Goal: Task Accomplishment & Management: Complete application form

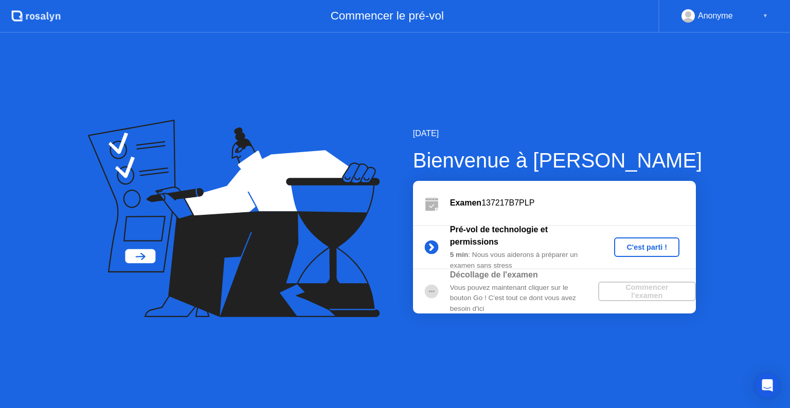
click at [632, 253] on button "C'est parti !" at bounding box center [646, 248] width 65 height 20
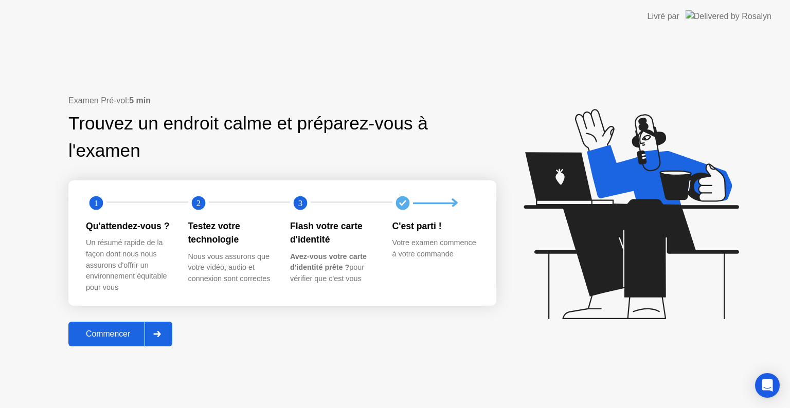
click at [109, 331] on div "Commencer" at bounding box center [107, 334] width 73 height 9
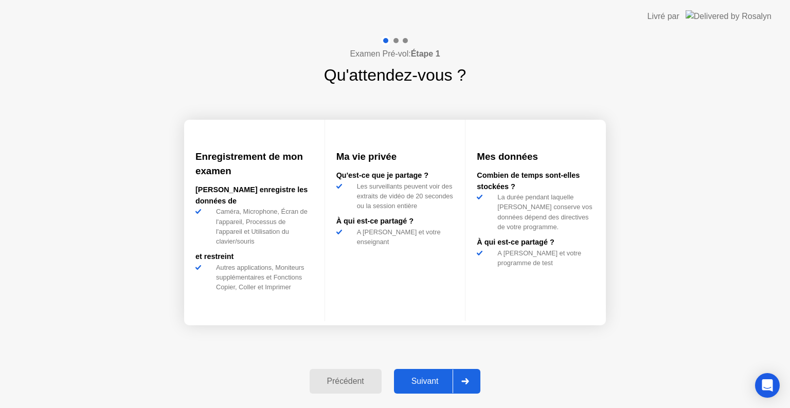
click at [423, 380] on div "Suivant" at bounding box center [425, 381] width 56 height 9
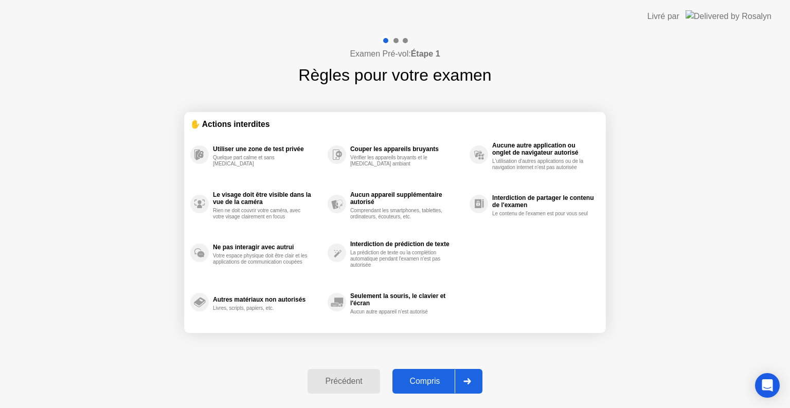
click at [423, 380] on div "Compris" at bounding box center [424, 381] width 59 height 9
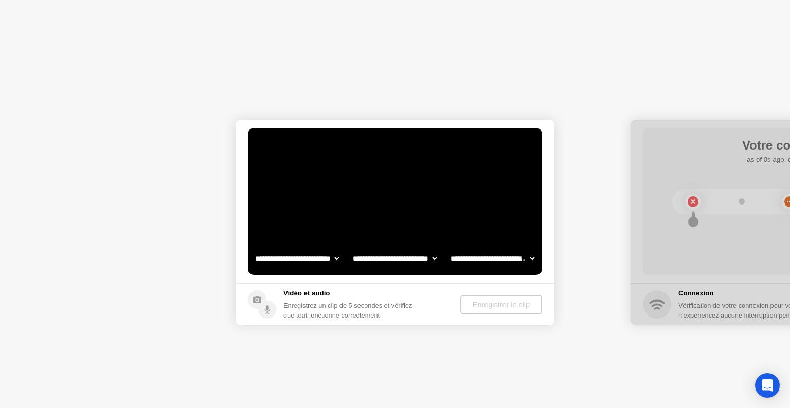
select select "**********"
select select "*******"
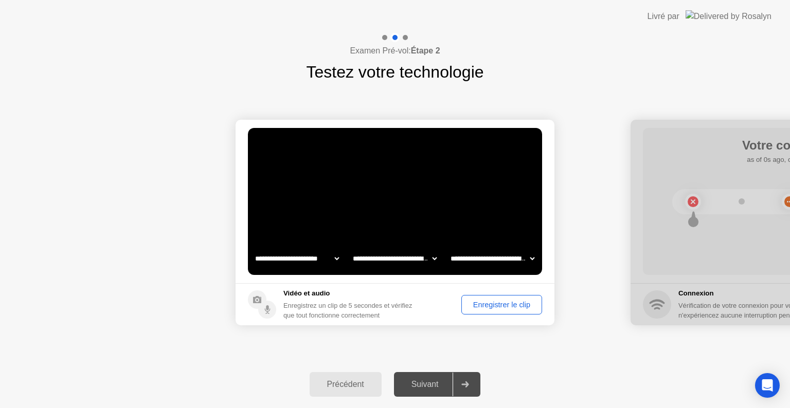
click at [423, 380] on div "Suivant" at bounding box center [425, 384] width 56 height 9
click at [498, 301] on div "Enregistrer le clip" at bounding box center [502, 305] width 74 height 8
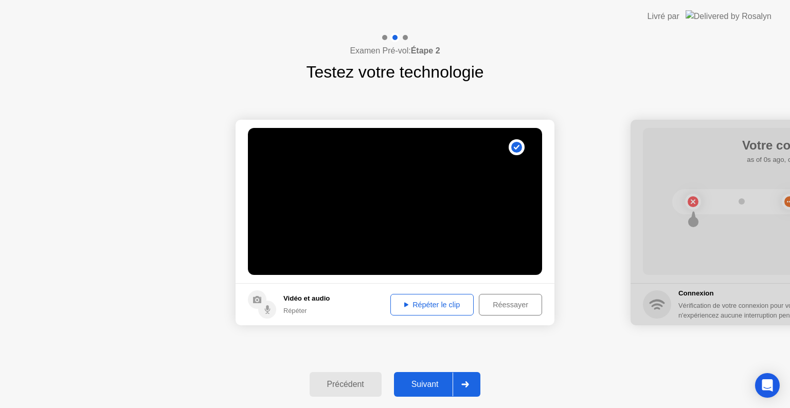
click at [422, 308] on div "Répéter le clip" at bounding box center [432, 305] width 76 height 8
click at [507, 306] on div "Réessayer" at bounding box center [510, 305] width 56 height 8
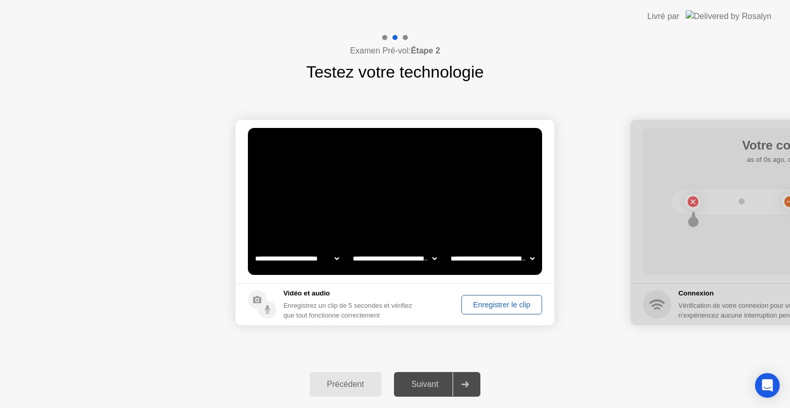
click at [507, 306] on div "Enregistrer le clip" at bounding box center [502, 305] width 74 height 8
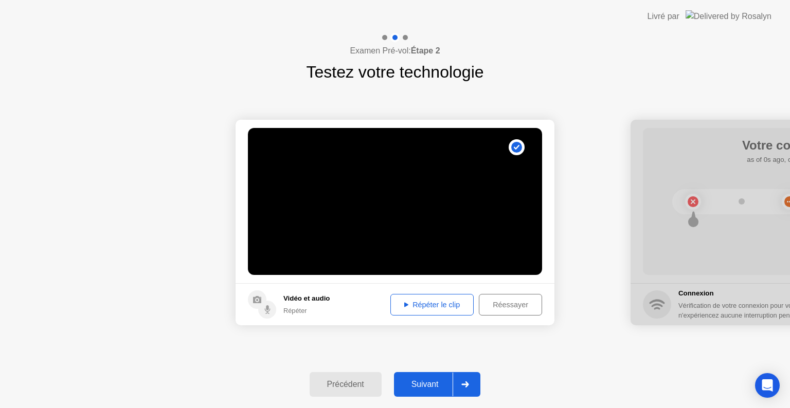
click at [408, 310] on button "Répéter le clip" at bounding box center [431, 305] width 83 height 22
click at [427, 389] on div "Suivant" at bounding box center [425, 384] width 56 height 9
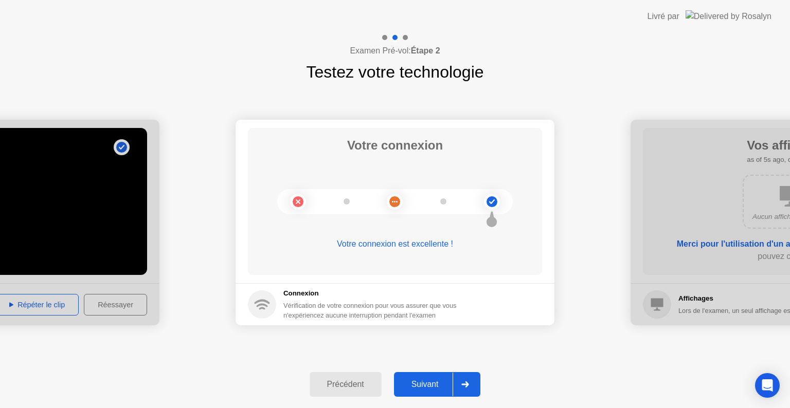
click at [395, 199] on circle at bounding box center [394, 201] width 11 height 11
click at [434, 383] on div "Suivant" at bounding box center [425, 384] width 56 height 9
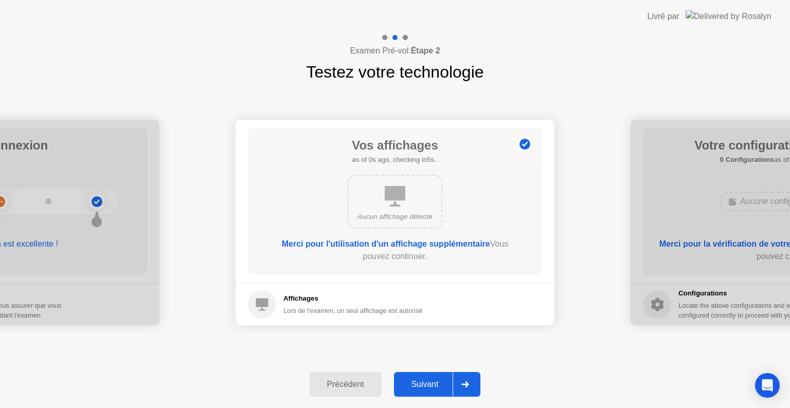
click at [434, 383] on div "Suivant" at bounding box center [425, 384] width 56 height 9
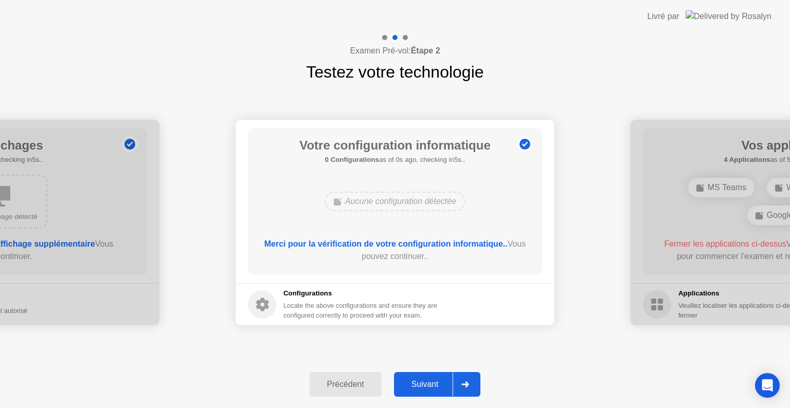
click at [369, 385] on div "Précédent" at bounding box center [346, 384] width 66 height 9
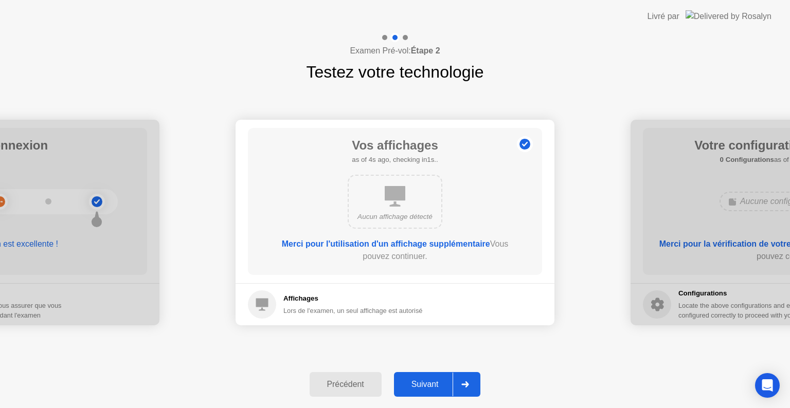
click at [435, 387] on div "Suivant" at bounding box center [425, 384] width 56 height 9
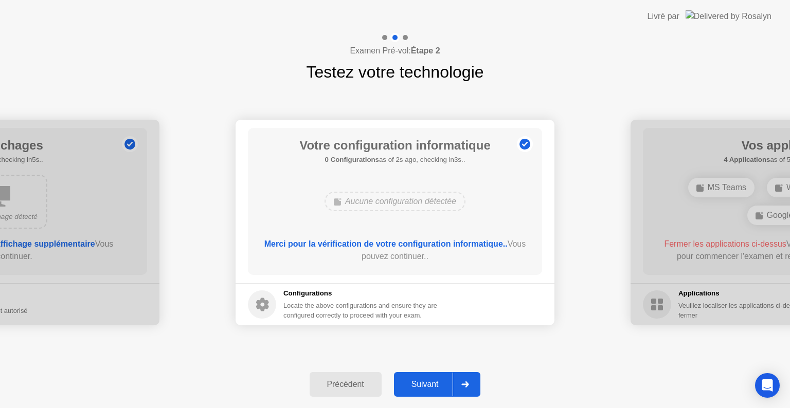
click at [435, 387] on div "Suivant" at bounding box center [425, 384] width 56 height 9
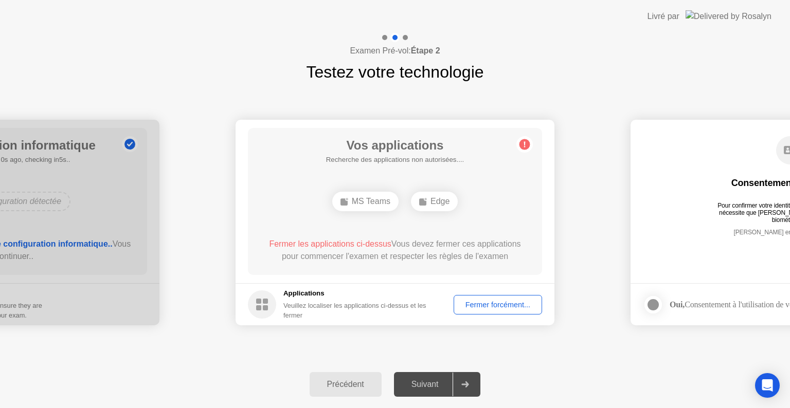
click at [505, 256] on div "Fermer les applications ci-dessus Vous devez fermer ces applications pour comme…" at bounding box center [395, 250] width 265 height 25
drag, startPoint x: 520, startPoint y: 383, endPoint x: 535, endPoint y: 429, distance: 49.0
click at [535, 408] on html "**********" at bounding box center [395, 204] width 790 height 408
click at [497, 309] on div "Fermer forcément..." at bounding box center [497, 305] width 81 height 8
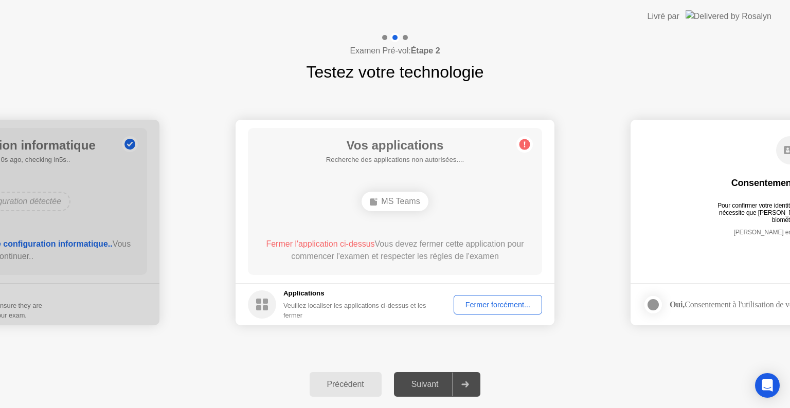
click at [510, 309] on div "Fermer forcément..." at bounding box center [497, 305] width 81 height 8
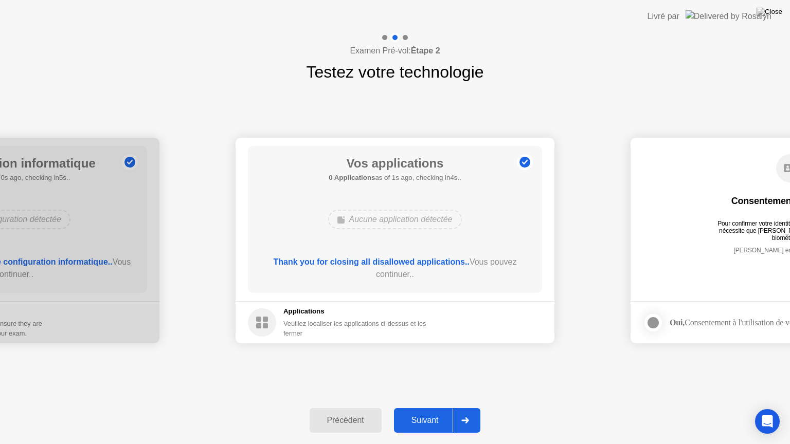
click at [432, 408] on button "Suivant" at bounding box center [437, 420] width 87 height 25
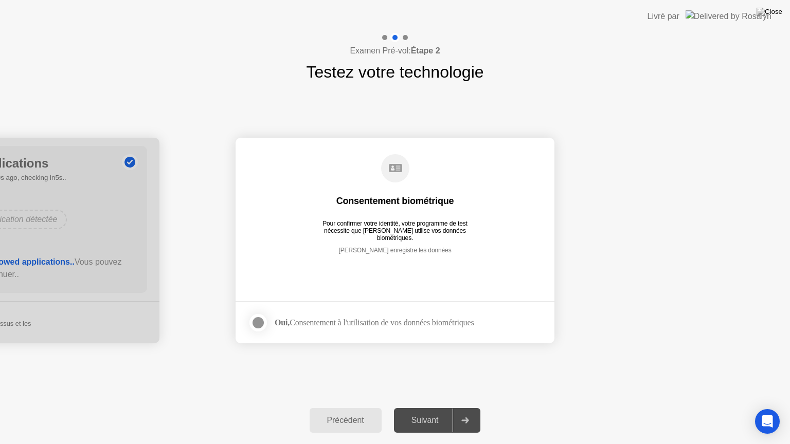
click at [518, 370] on div "**********" at bounding box center [395, 240] width 790 height 313
click at [422, 408] on div "Suivant" at bounding box center [425, 420] width 56 height 9
click at [260, 319] on div at bounding box center [258, 323] width 12 height 12
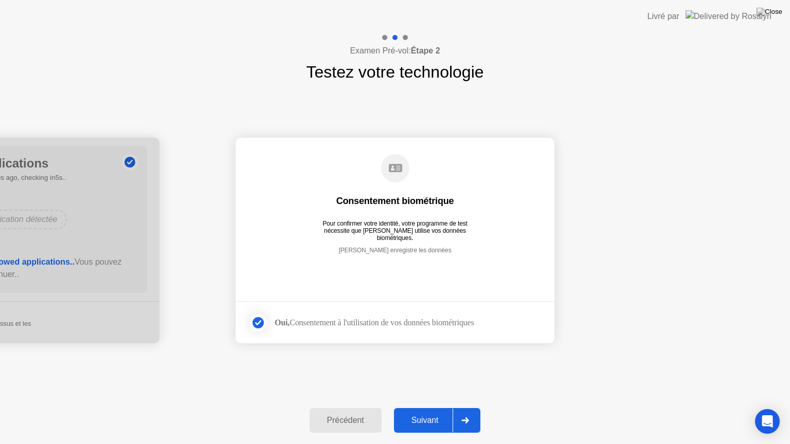
click at [441, 408] on button "Suivant" at bounding box center [437, 420] width 87 height 25
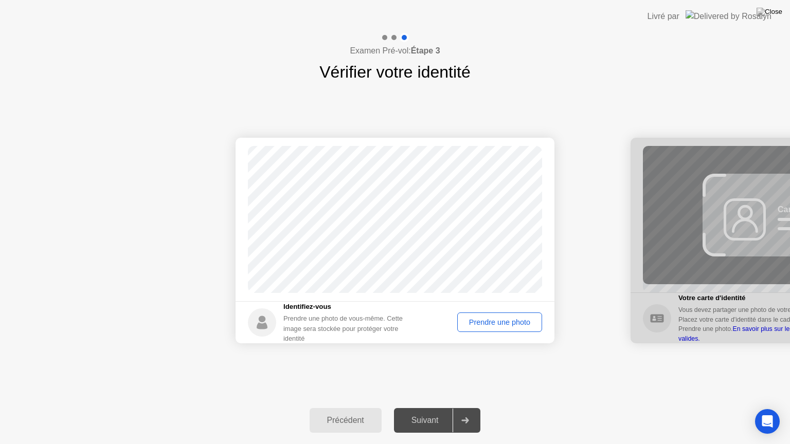
click at [502, 323] on div "Prendre une photo" at bounding box center [500, 322] width 78 height 8
click at [426, 408] on div "Suivant" at bounding box center [425, 420] width 56 height 9
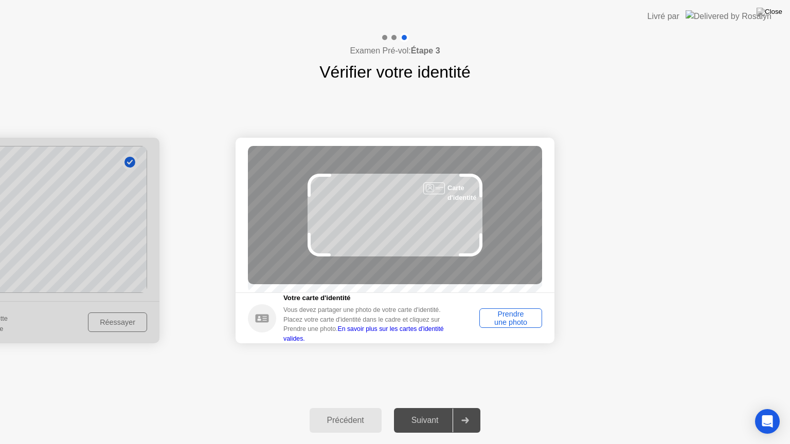
click at [522, 314] on div "Prendre une photo" at bounding box center [511, 318] width 56 height 16
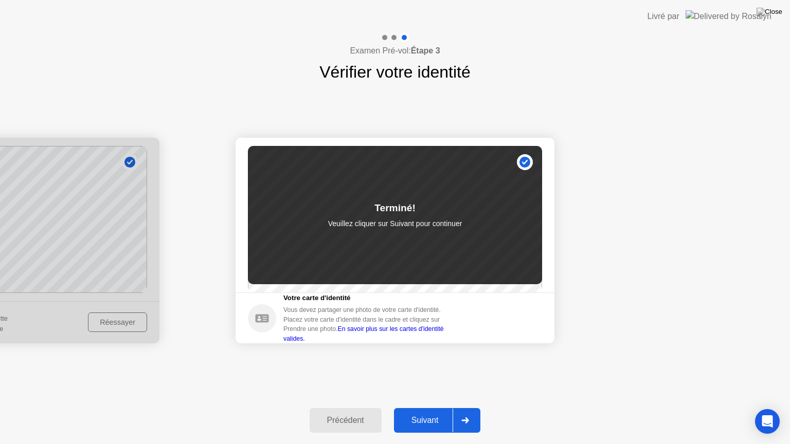
click at [438, 408] on button "Suivant" at bounding box center [437, 420] width 87 height 25
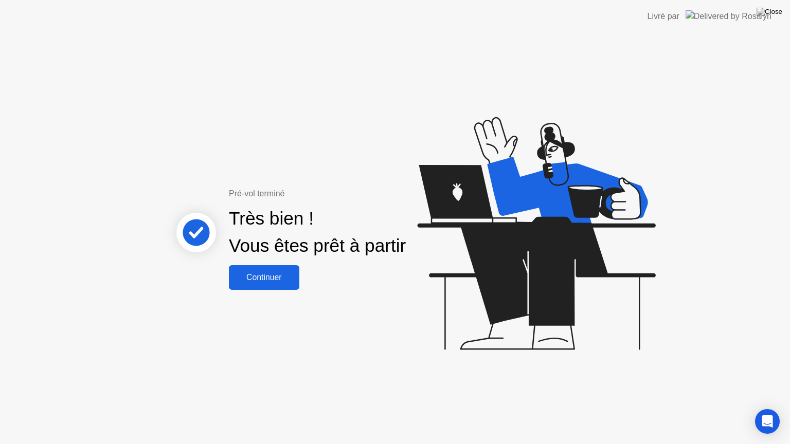
click at [290, 284] on button "Continuer" at bounding box center [264, 277] width 70 height 25
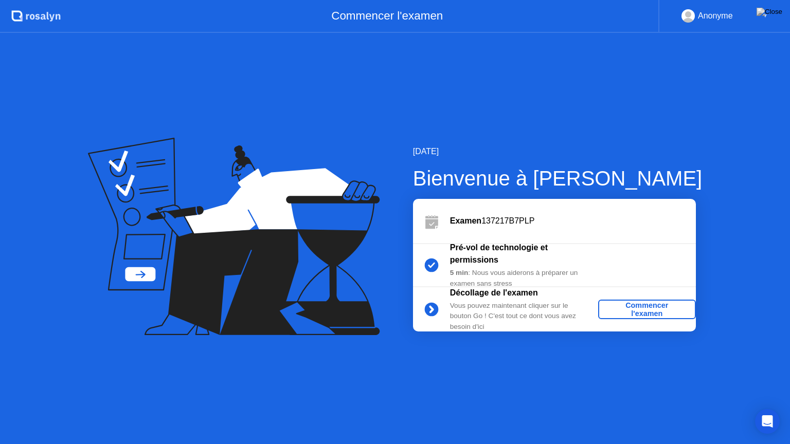
click at [660, 313] on div "Commencer l'examen" at bounding box center [646, 309] width 89 height 16
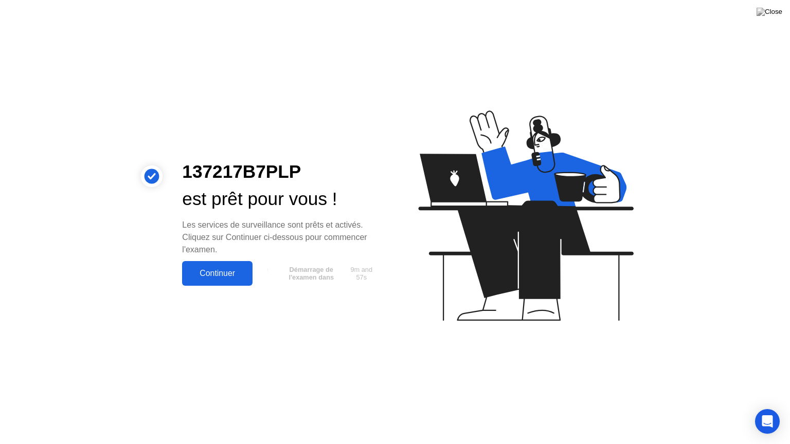
click at [226, 276] on div "Continuer" at bounding box center [217, 273] width 64 height 9
